Goal: Communication & Community: Answer question/provide support

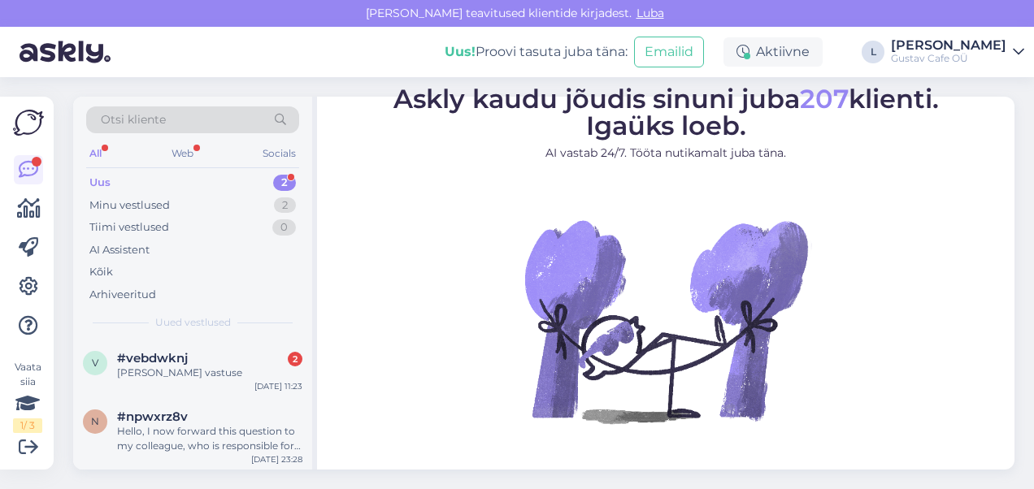
click at [259, 371] on div "[PERSON_NAME] vastuse" at bounding box center [209, 373] width 185 height 15
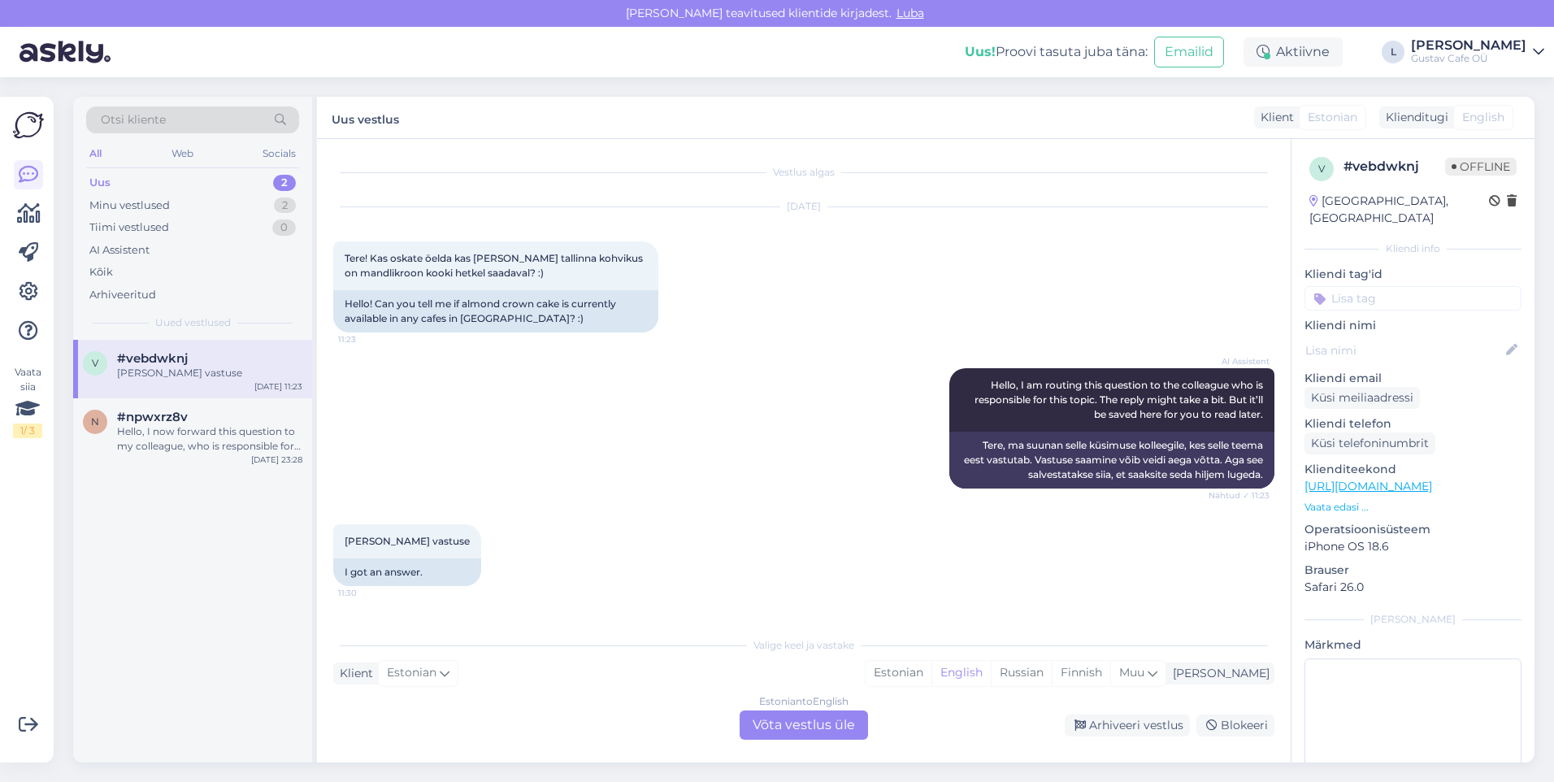
click at [531, 424] on div "AI Assistent Hello, I am routing this question to the colleague who is responsi…" at bounding box center [803, 428] width 941 height 156
drag, startPoint x: 969, startPoint y: 679, endPoint x: 809, endPoint y: 727, distance: 167.2
click at [932, 489] on div "Estonian" at bounding box center [899, 673] width 66 height 24
click at [815, 489] on div "Estonian to Estonian Võta vestlus üle" at bounding box center [804, 725] width 128 height 29
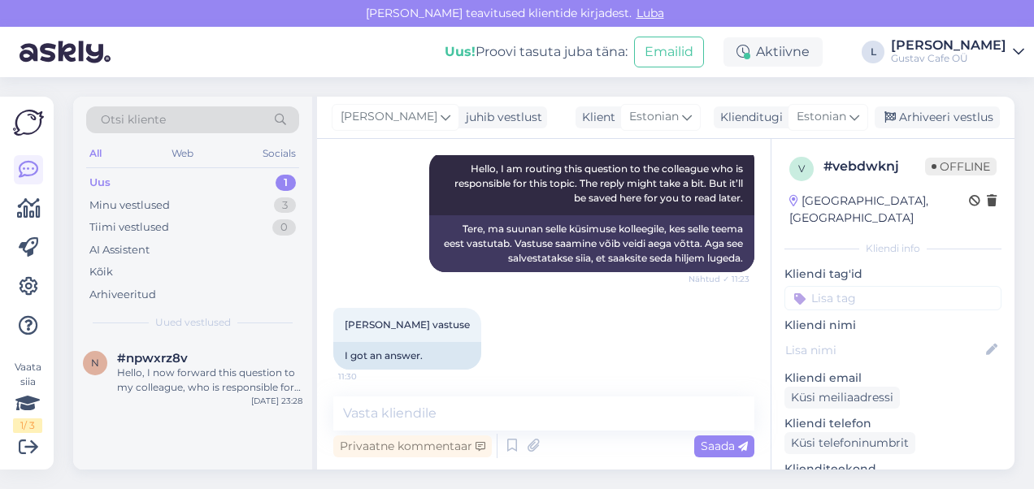
scroll to position [221, 0]
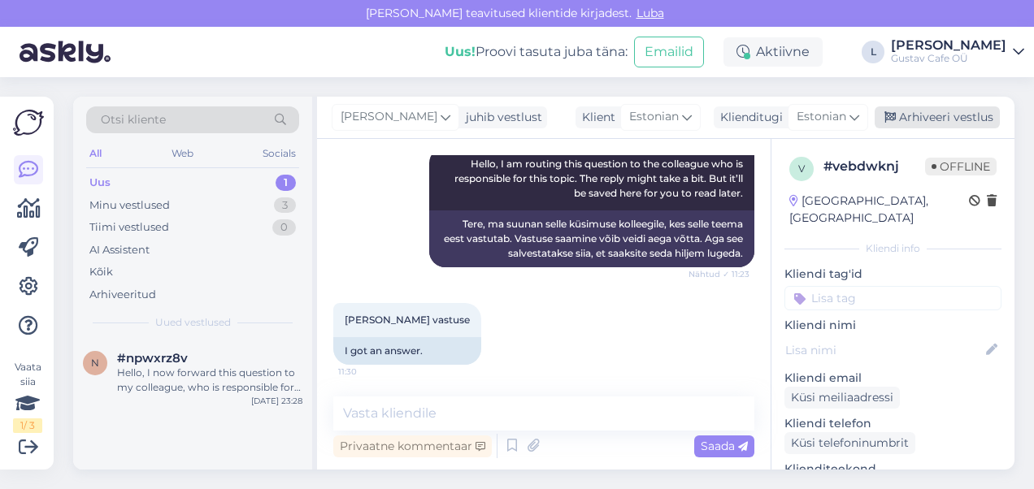
click at [900, 119] on div "Arhiveeri vestlus" at bounding box center [937, 117] width 125 height 22
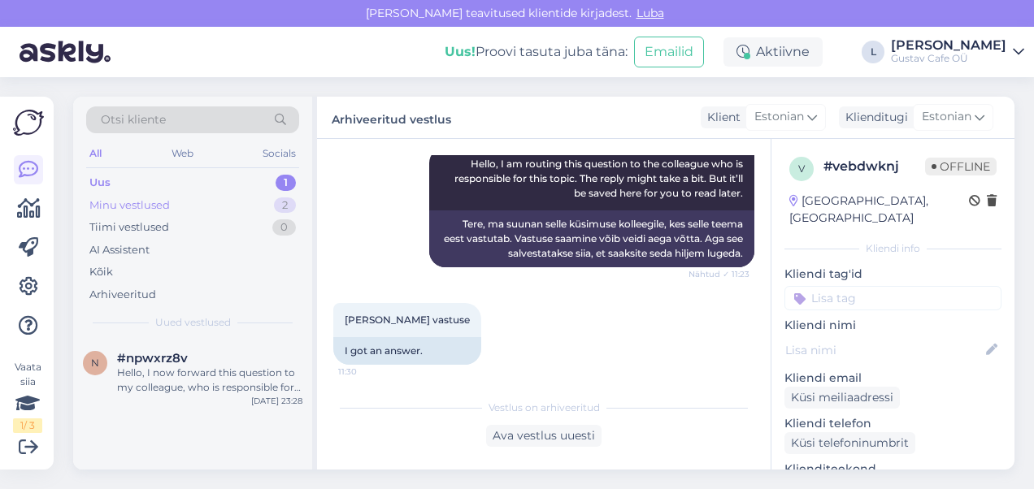
click at [163, 205] on div "Minu vestlused" at bounding box center [129, 206] width 80 height 16
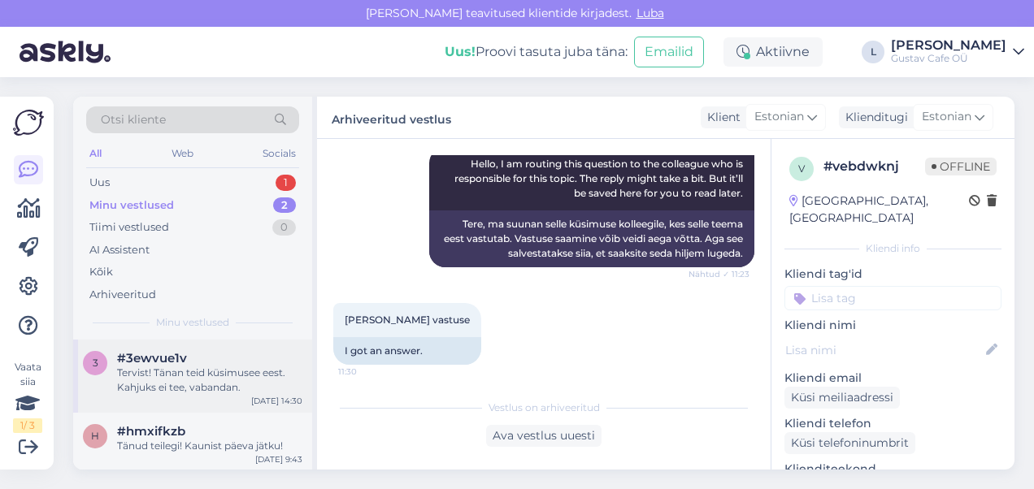
click at [176, 363] on span "#3ewvue1v" at bounding box center [152, 358] width 70 height 15
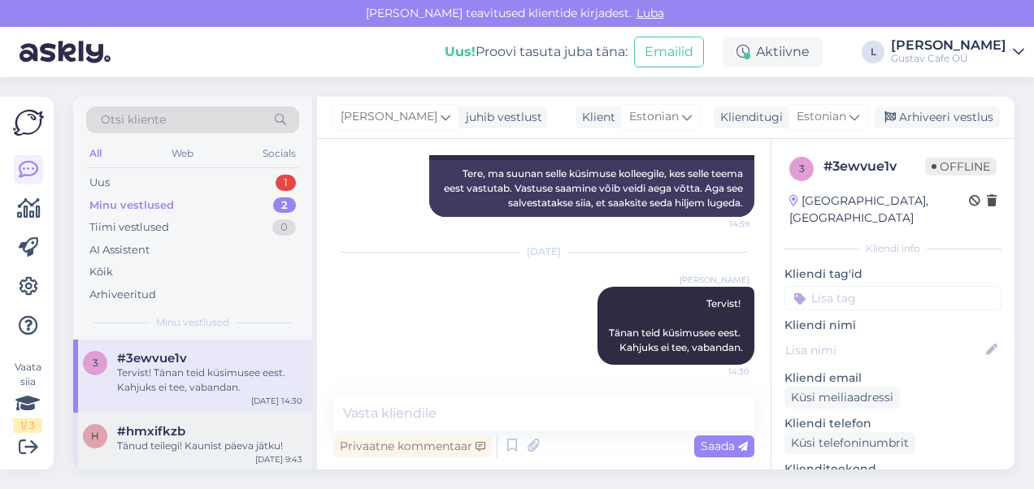
click at [203, 439] on div "Tänud teilegi! Kaunist päeva jätku!" at bounding box center [209, 446] width 185 height 15
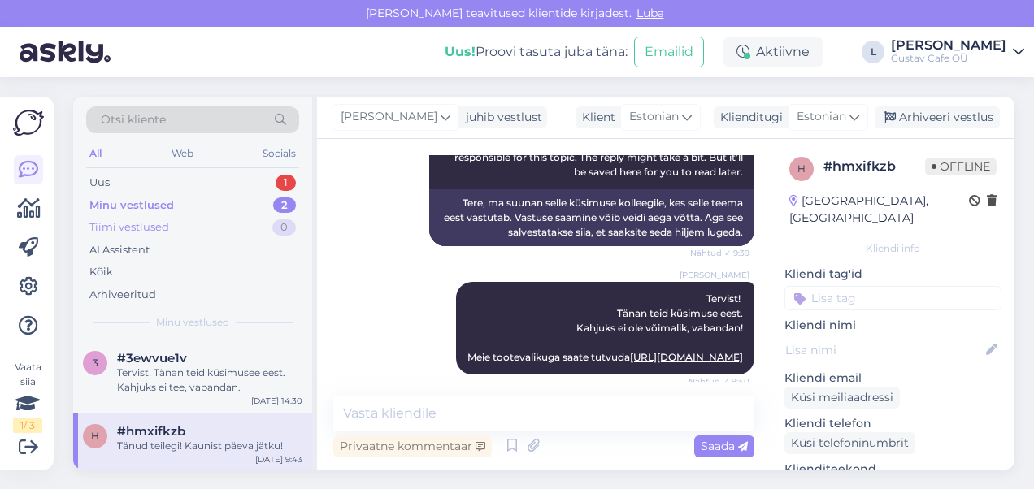
scroll to position [576, 0]
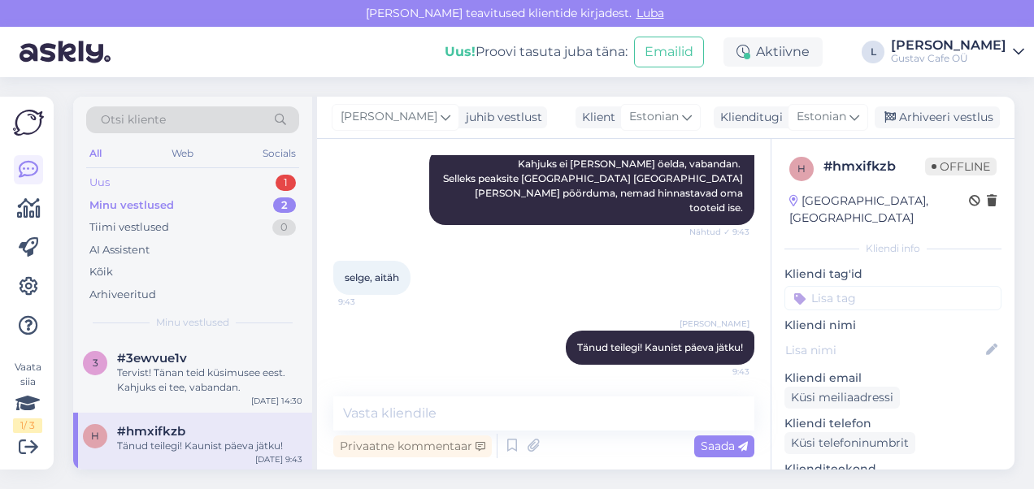
click at [161, 175] on div "Uus 1" at bounding box center [192, 183] width 213 height 23
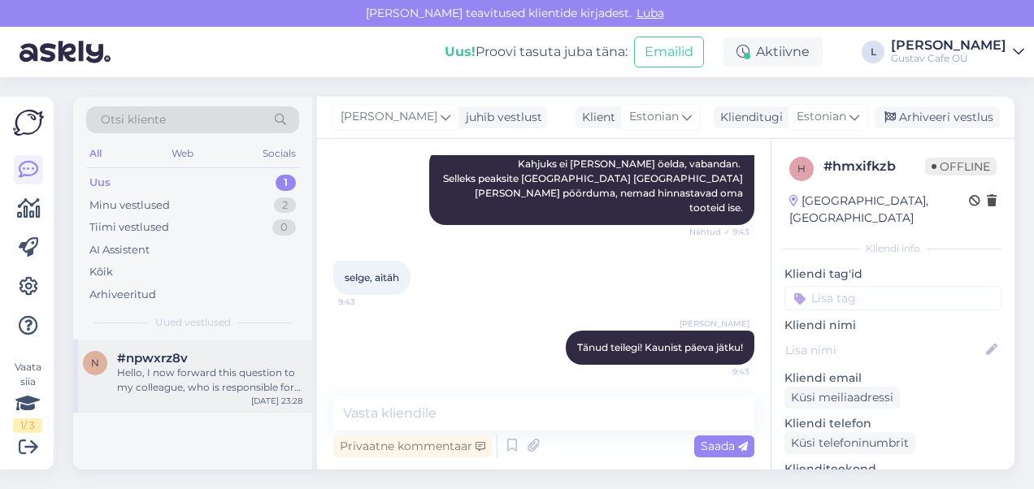
click at [228, 366] on div "Hello, I now forward this question to my colleague, who is responsible for this…" at bounding box center [209, 380] width 185 height 29
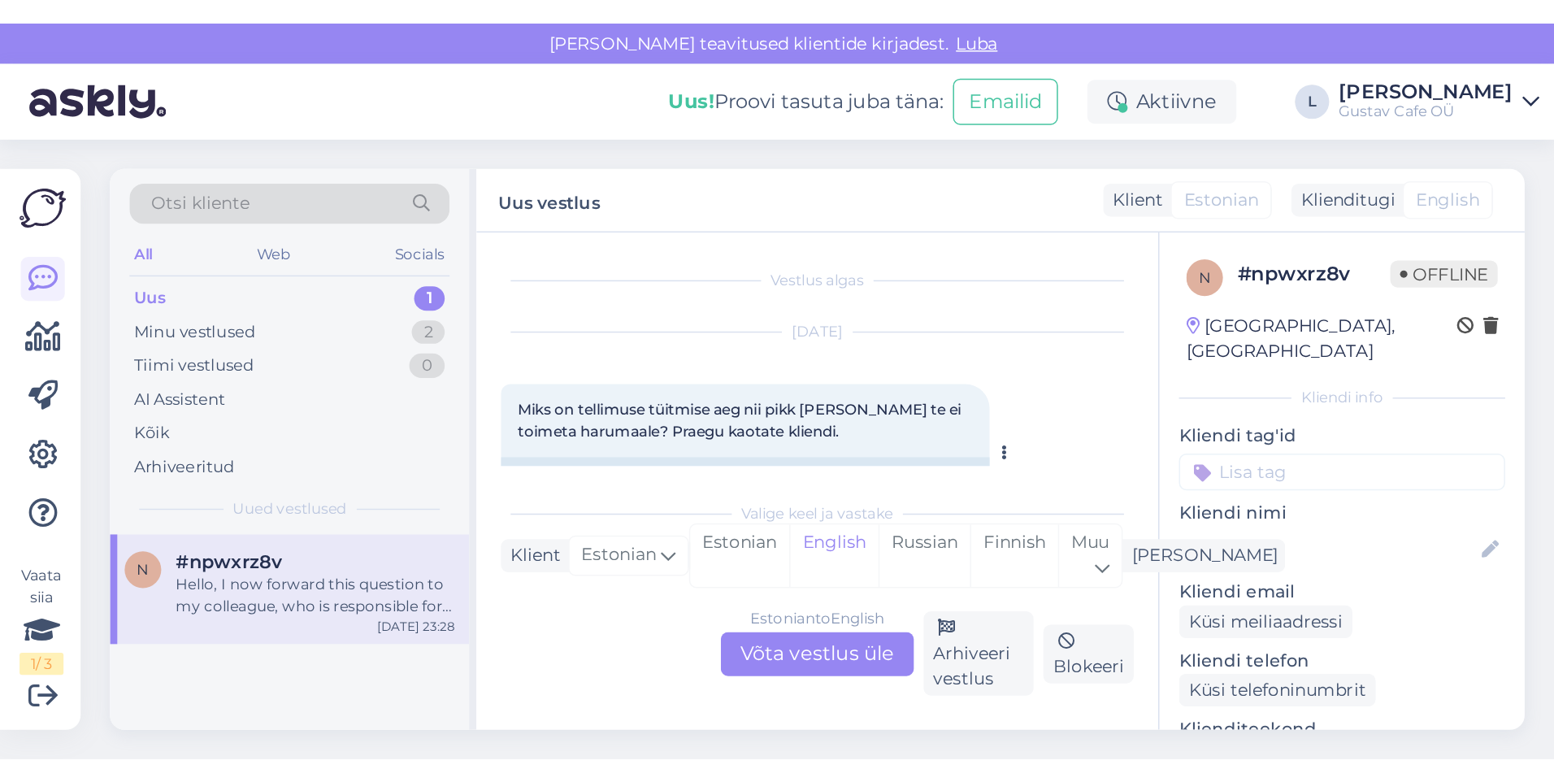
scroll to position [0, 0]
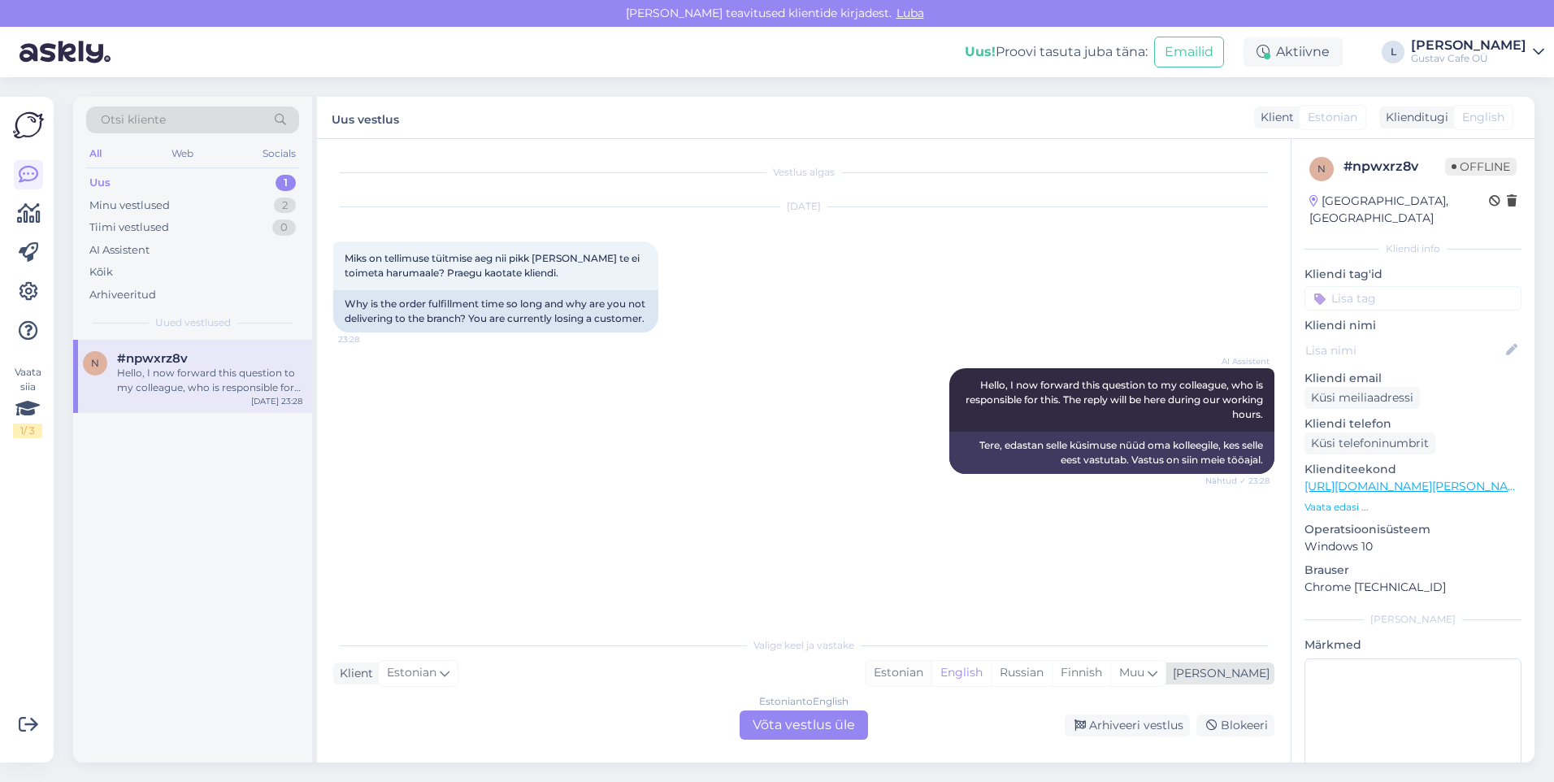
click at [932, 489] on div "Estonian" at bounding box center [899, 673] width 66 height 24
click at [823, 489] on div "Estonian to Estonian Võta vestlus üle" at bounding box center [804, 725] width 128 height 29
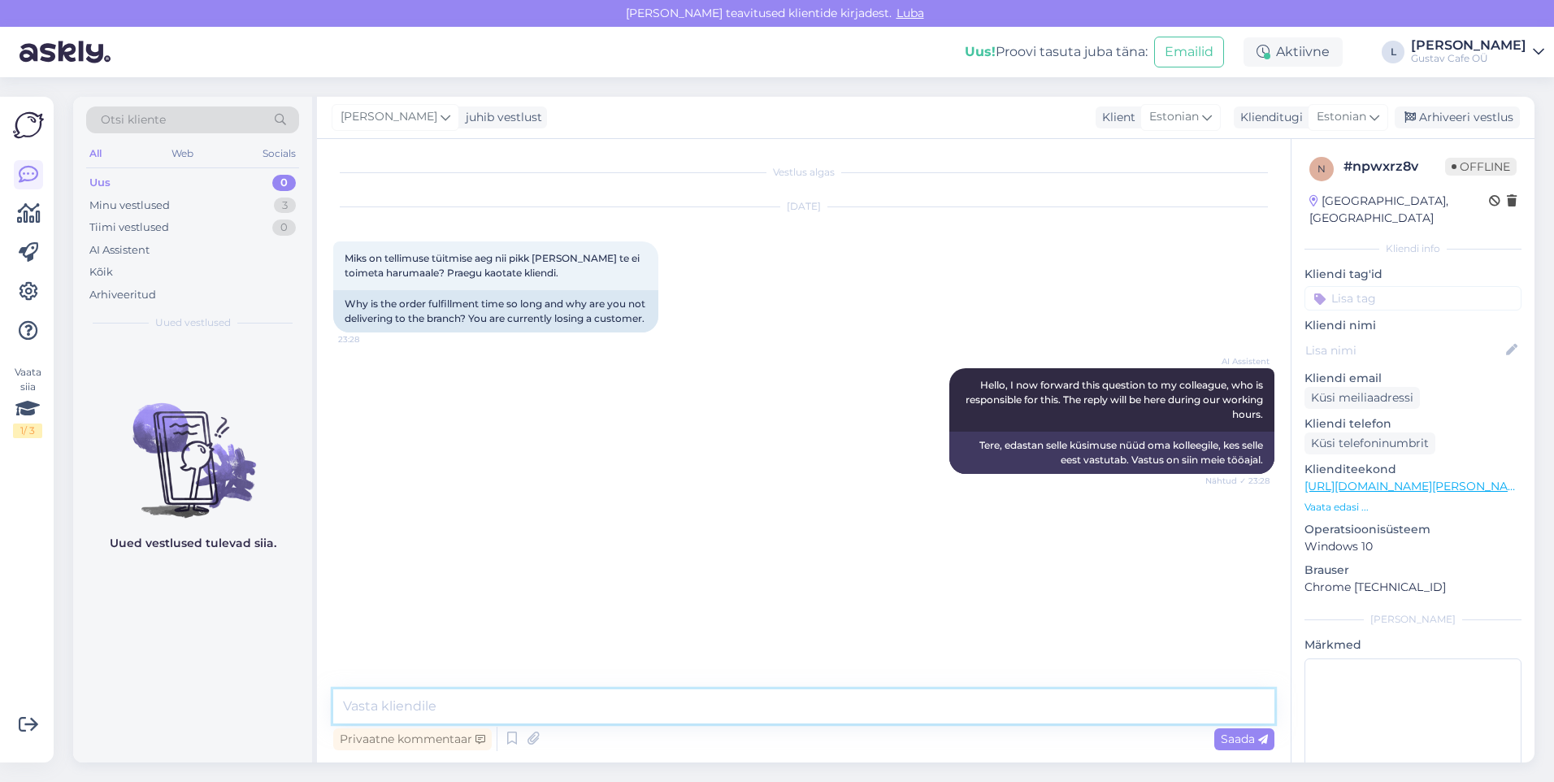
click at [673, 489] on textarea at bounding box center [803, 706] width 941 height 34
type textarea "Tere! Tänan teid kirja eest. Sellise pikkusega ettetellimused on selleks, et pl…"
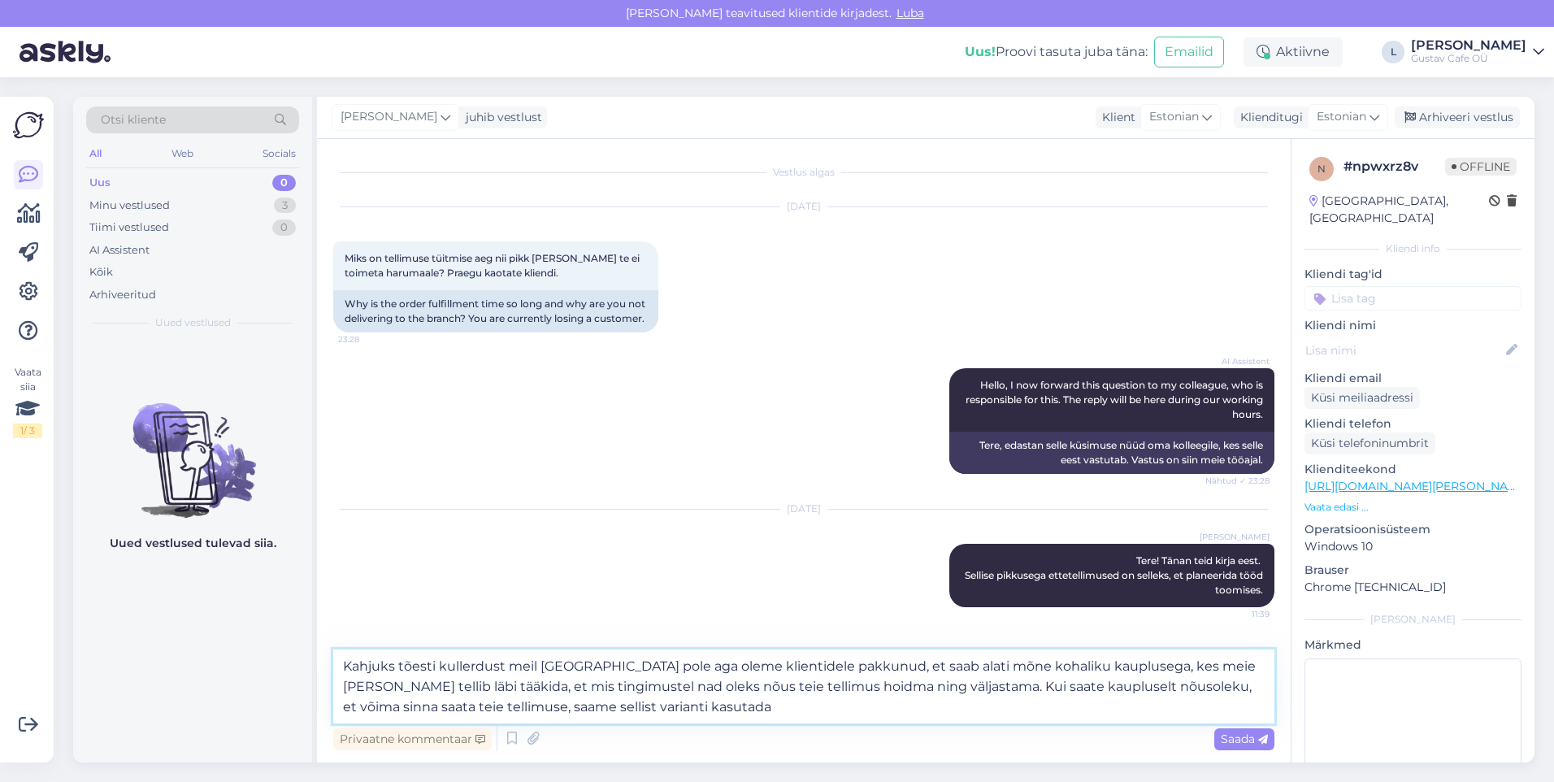
type textarea "Kahjuks tõesti kullerdust meil [GEOGRAPHIC_DATA] pole aga oleme klientidele pak…"
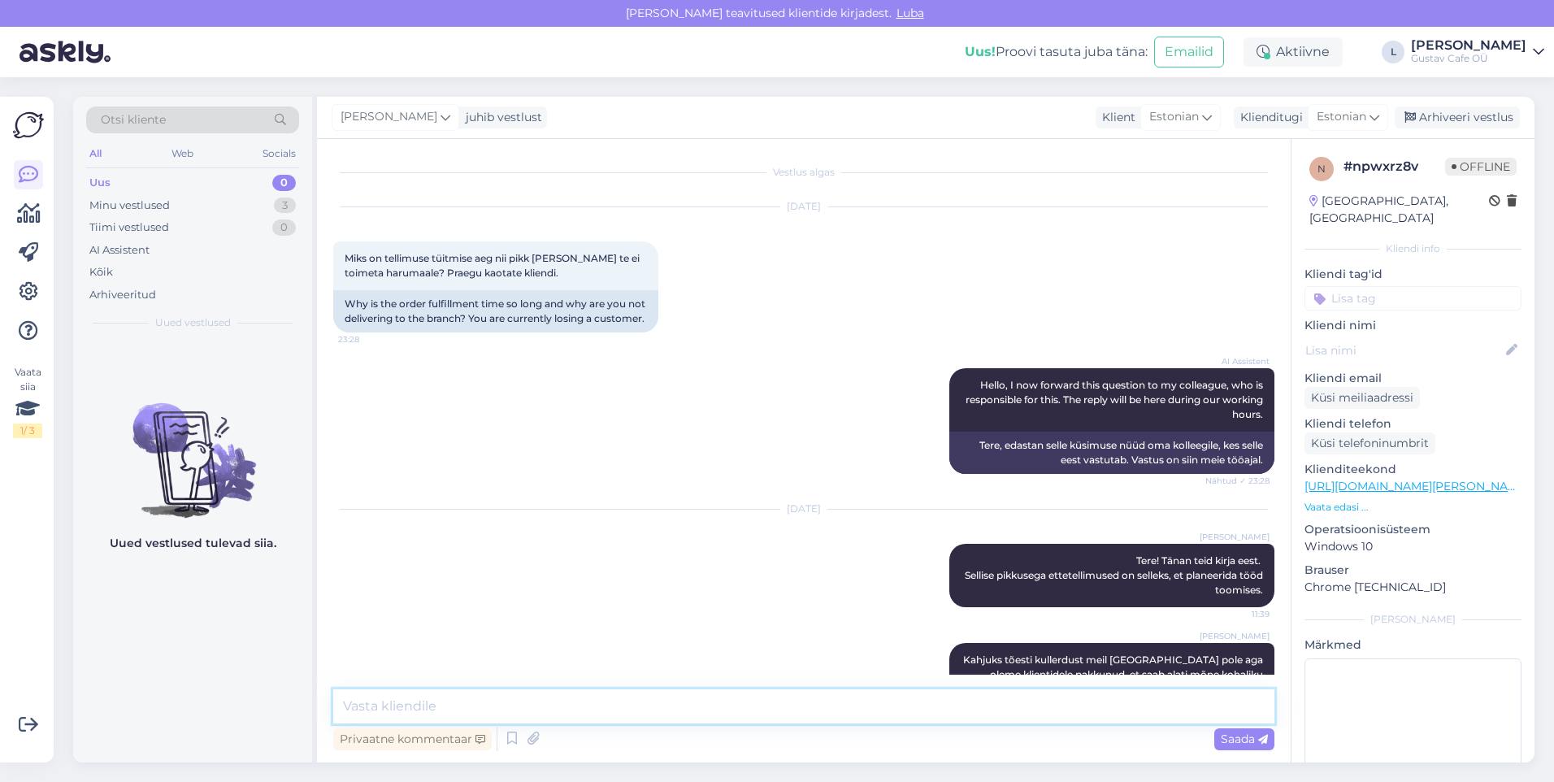
scroll to position [108, 0]
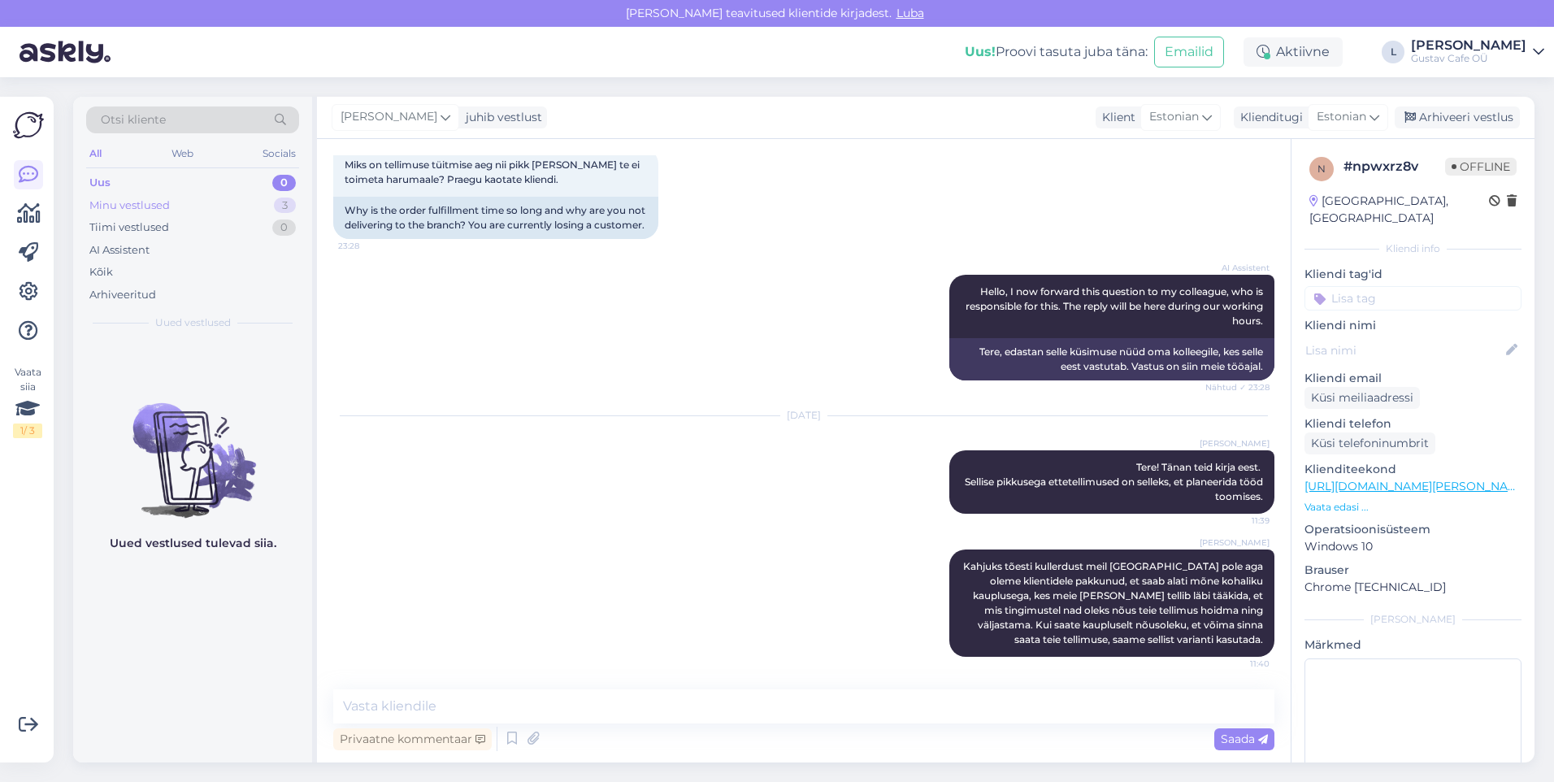
click at [154, 211] on div "Minu vestlused" at bounding box center [129, 206] width 80 height 16
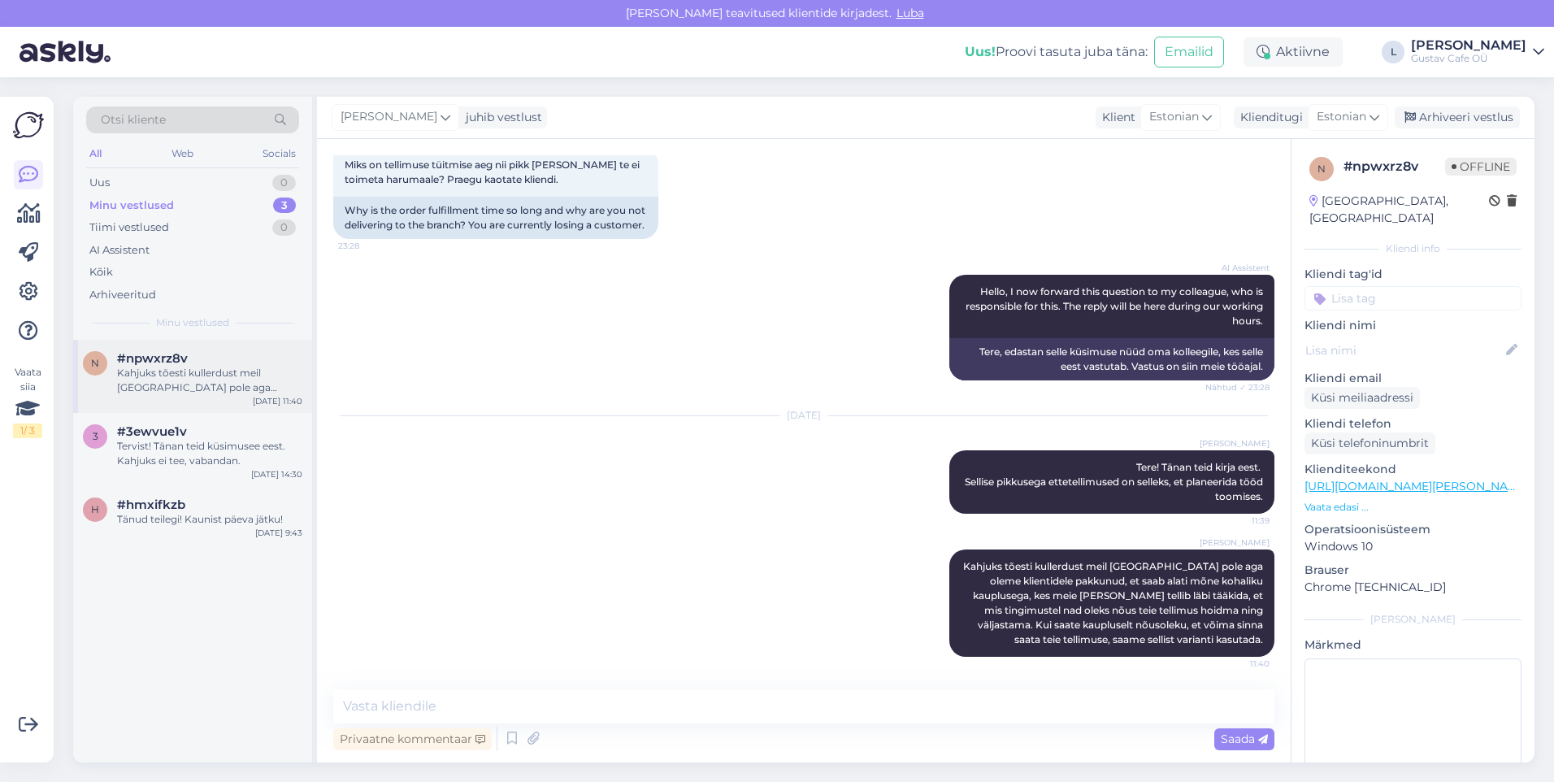
click at [217, 407] on div "n #npwxrz8v Kahjuks tõesti kullerdust meil [GEOGRAPHIC_DATA] pole aga oleme kli…" at bounding box center [192, 376] width 239 height 73
drag, startPoint x: 215, startPoint y: 462, endPoint x: 206, endPoint y: 415, distance: 48.0
click at [214, 461] on div "Tervist! Tänan teid küsimusee eest. Kahjuks ei tee, vabandan." at bounding box center [209, 453] width 185 height 29
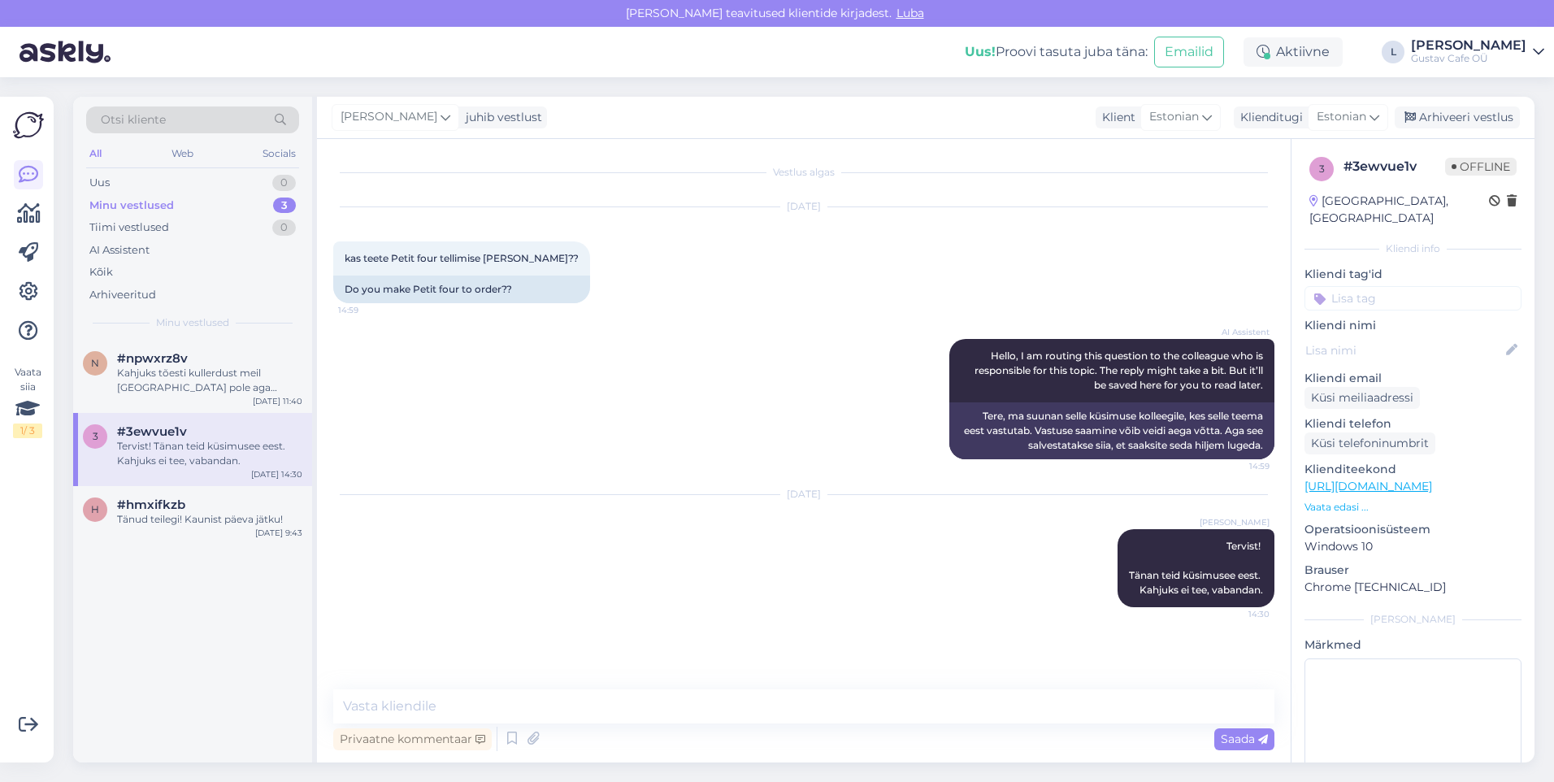
drag, startPoint x: 202, startPoint y: 402, endPoint x: 234, endPoint y: 163, distance: 240.3
click at [203, 402] on div "n #npwxrz8v Kahjuks tõesti kullerdust meil [GEOGRAPHIC_DATA] pole aga oleme kli…" at bounding box center [192, 376] width 239 height 73
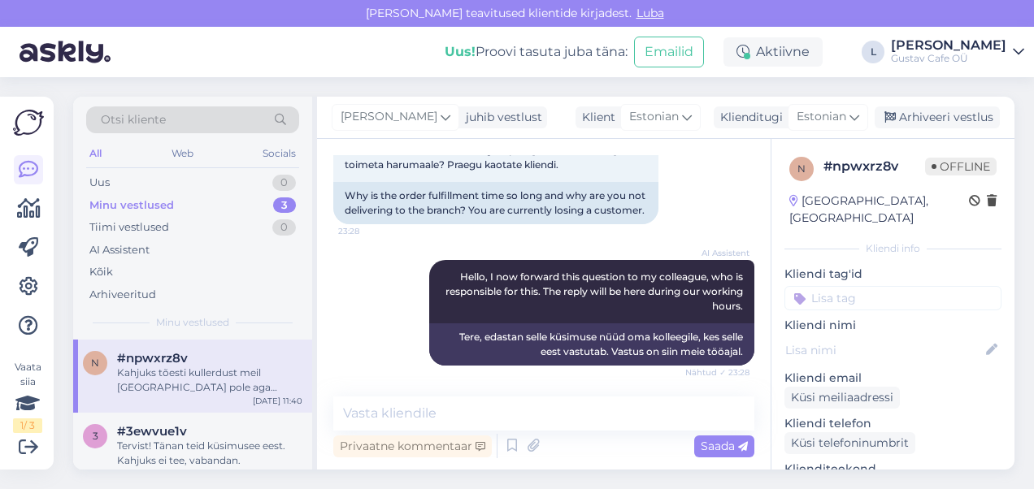
scroll to position [107, 0]
